Goal: Task Accomplishment & Management: Manage account settings

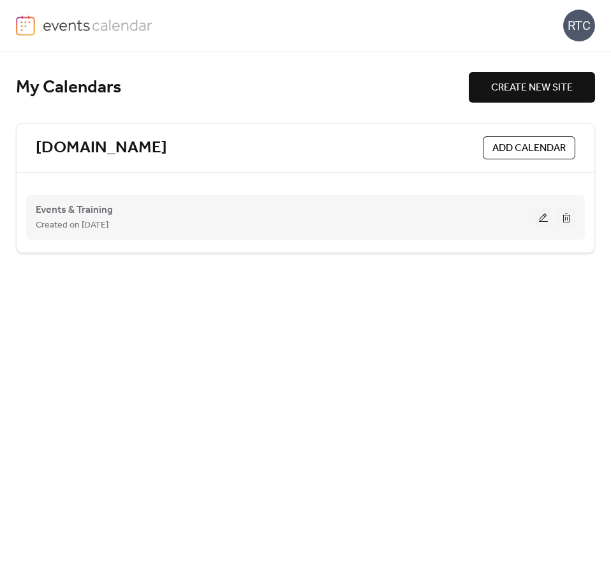
click at [539, 219] on button at bounding box center [543, 217] width 18 height 19
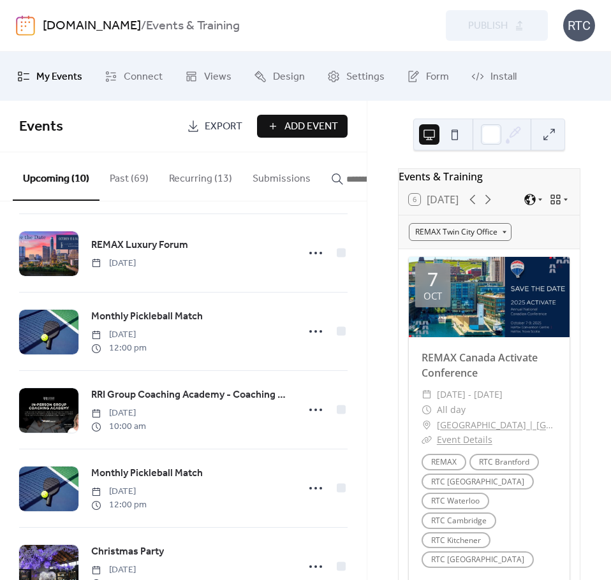
scroll to position [19, 0]
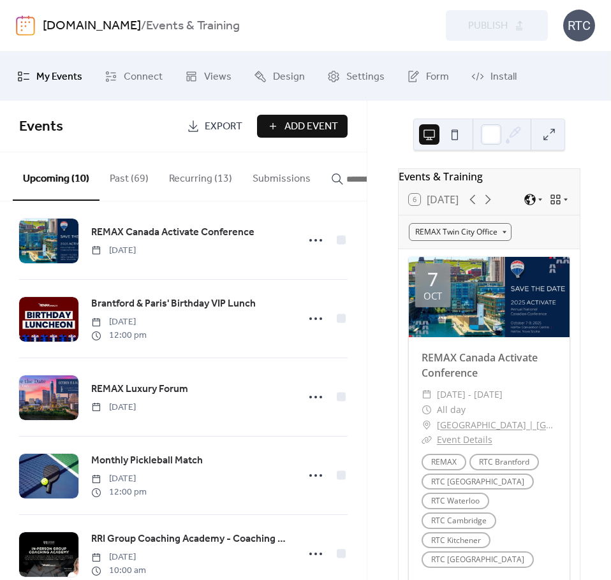
click at [183, 180] on button "Recurring (13)" at bounding box center [200, 175] width 83 height 47
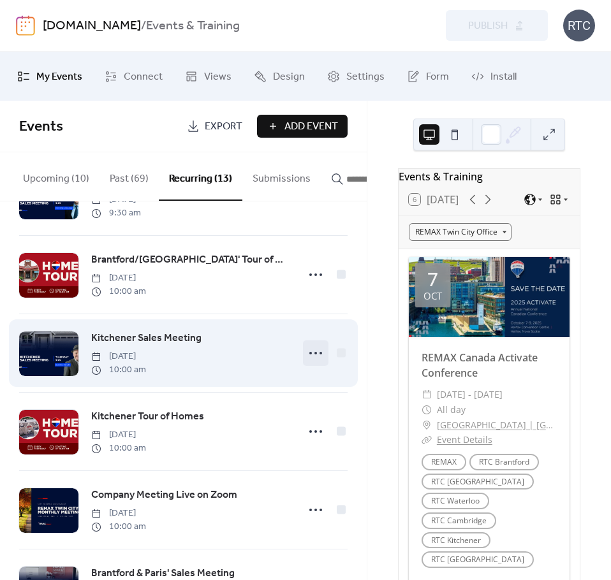
scroll to position [300, 0]
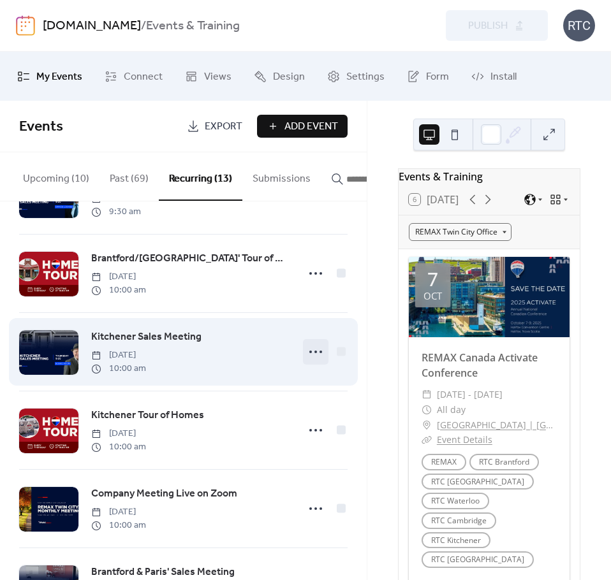
click at [314, 362] on icon at bounding box center [315, 352] width 20 height 20
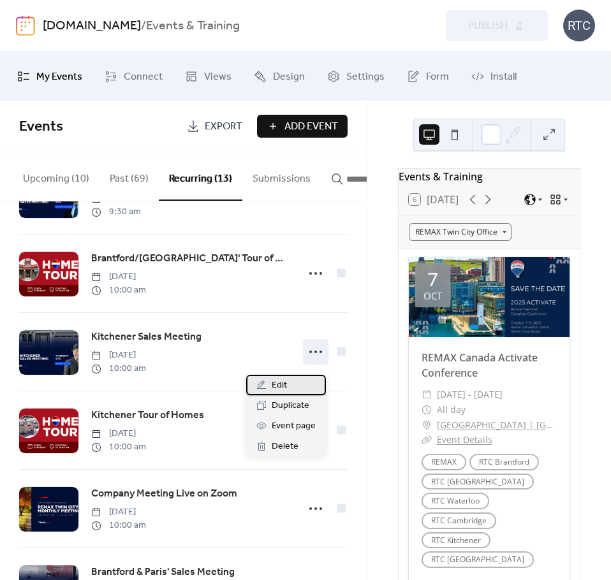
click at [292, 382] on div "Edit" at bounding box center [286, 385] width 80 height 20
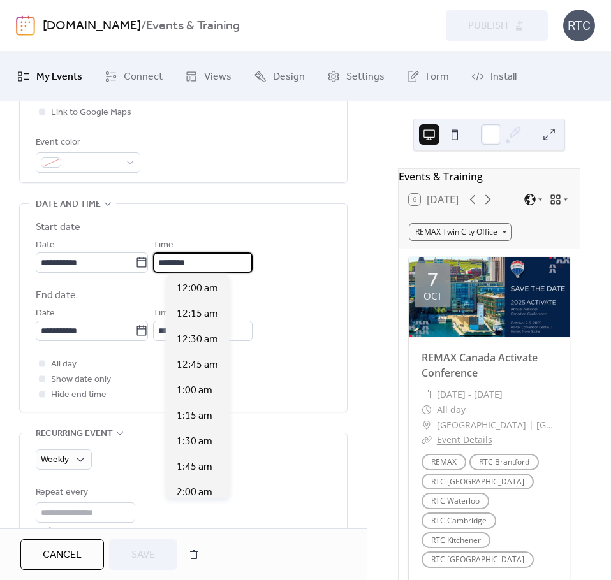
scroll to position [1, 0]
click at [229, 261] on input "********" at bounding box center [202, 262] width 99 height 20
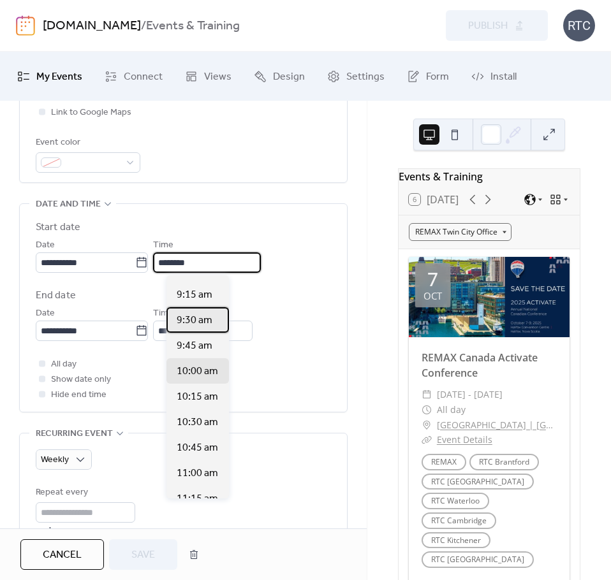
scroll to position [936, 0]
click at [195, 324] on span "9:30 am" at bounding box center [195, 321] width 36 height 15
type input "*******"
type input "********"
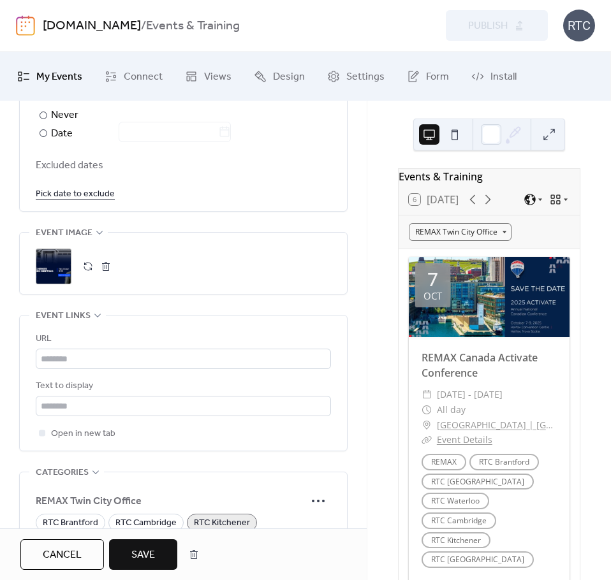
scroll to position [848, 0]
click at [156, 559] on button "Save" at bounding box center [143, 554] width 68 height 31
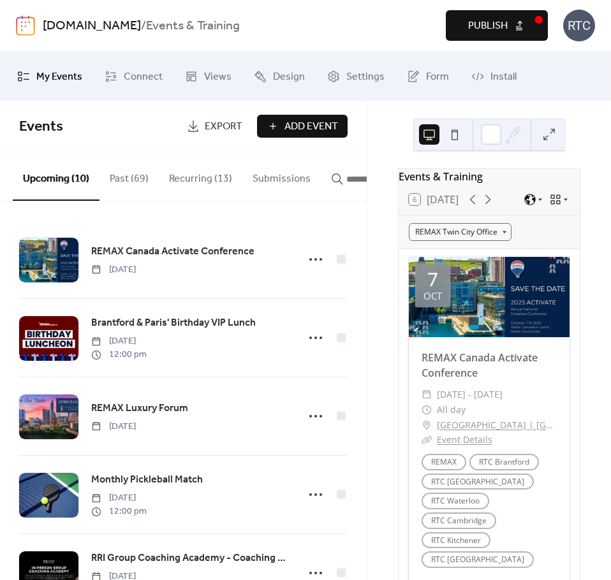
click at [485, 23] on span "Publish" at bounding box center [488, 25] width 40 height 15
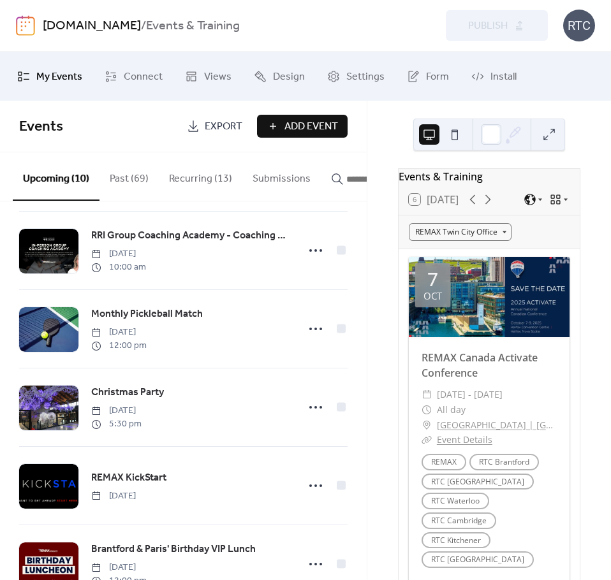
scroll to position [333, 0]
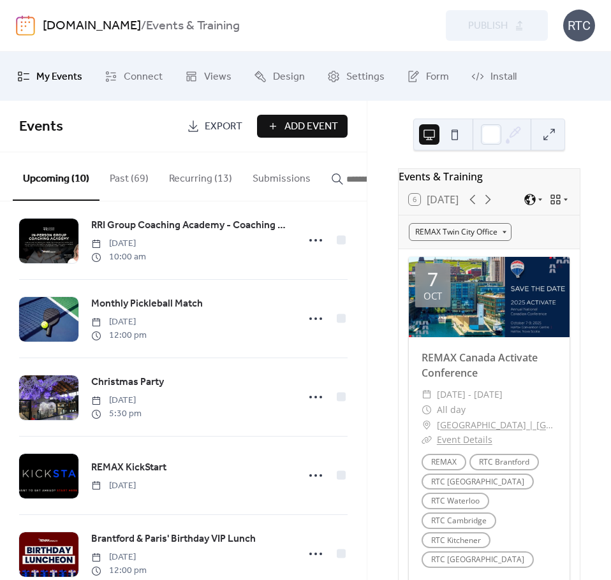
click at [203, 159] on button "Recurring (13)" at bounding box center [200, 175] width 83 height 47
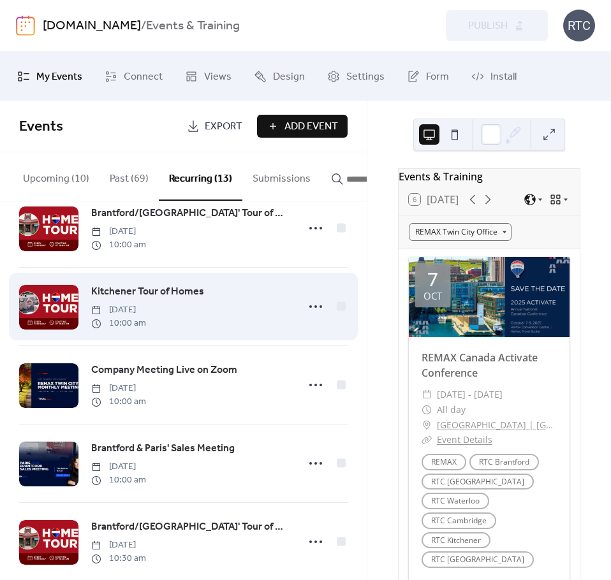
scroll to position [424, 0]
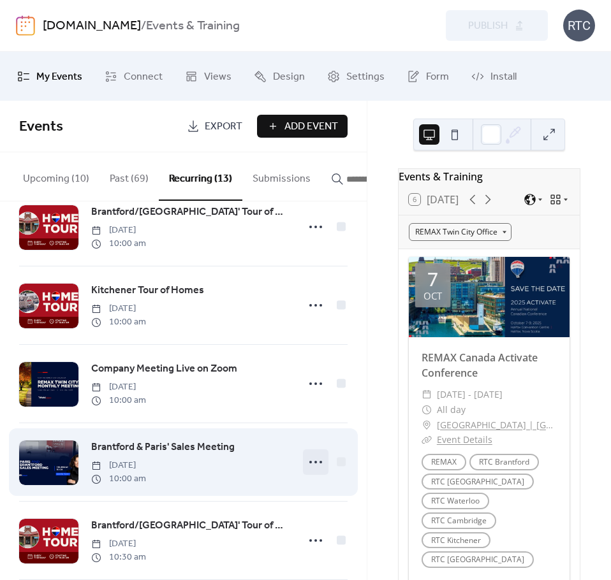
click at [307, 472] on icon at bounding box center [315, 462] width 20 height 20
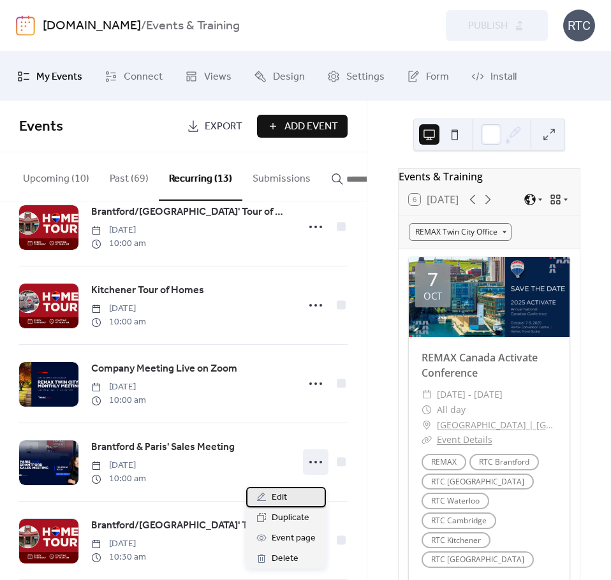
click at [290, 487] on div "Edit" at bounding box center [286, 497] width 80 height 20
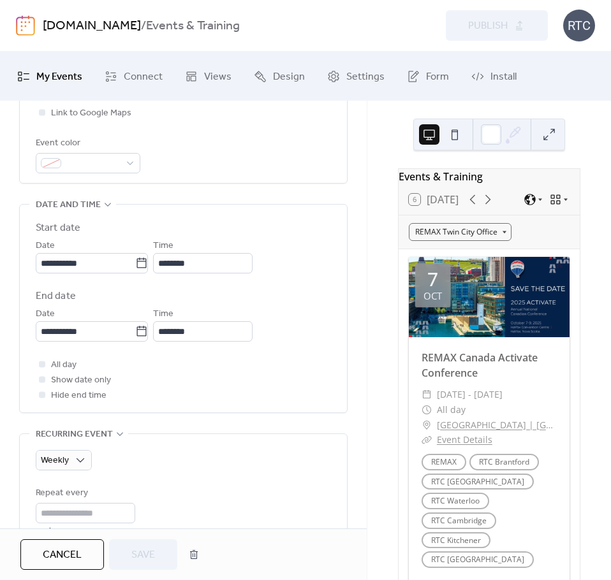
scroll to position [340, 0]
click at [252, 336] on input "********" at bounding box center [202, 330] width 99 height 20
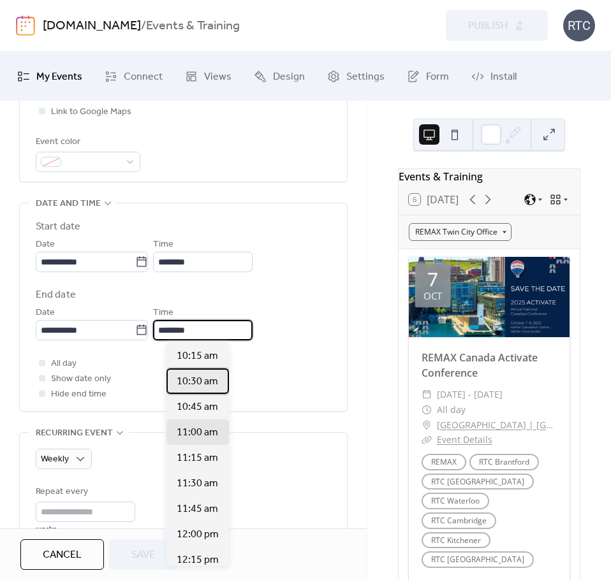
click at [200, 378] on span "10:30 am" at bounding box center [197, 381] width 41 height 15
type input "********"
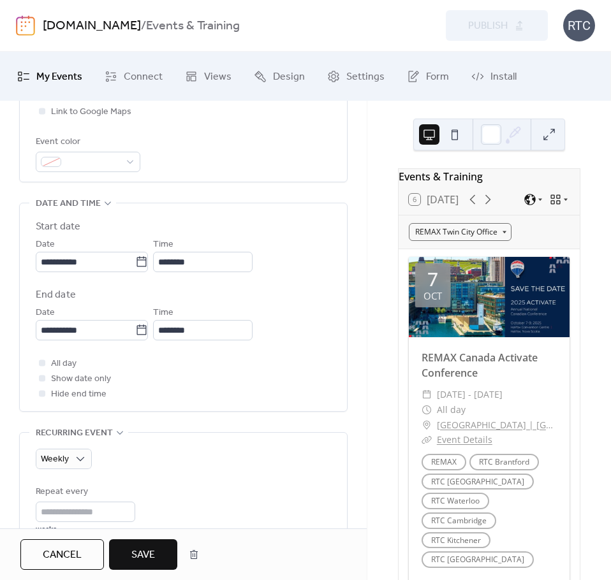
click at [134, 551] on span "Save" at bounding box center [143, 554] width 24 height 15
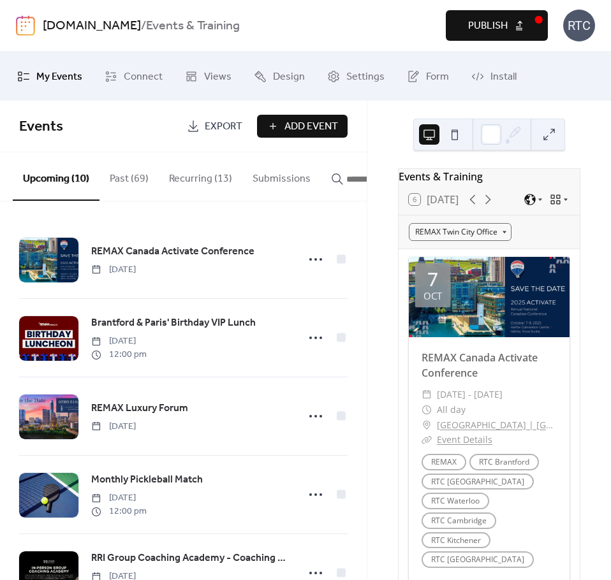
click at [227, 187] on button "Recurring (13)" at bounding box center [200, 175] width 83 height 47
